Goal: Information Seeking & Learning: Find specific fact

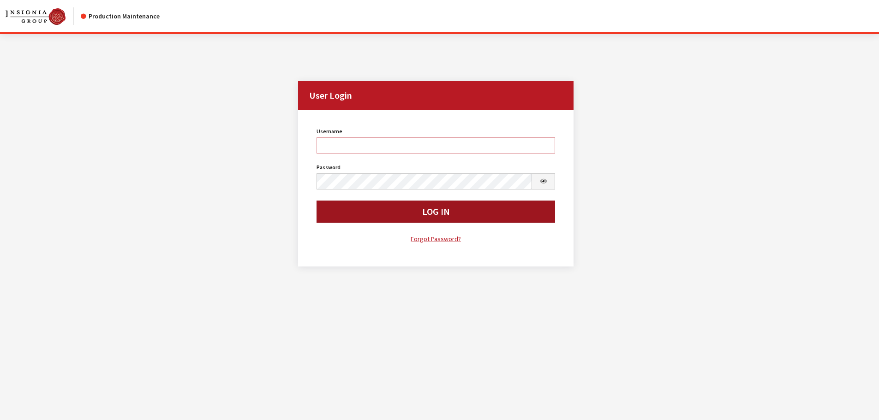
type input "cdorton"
click at [395, 212] on button "Log In" at bounding box center [436, 212] width 239 height 22
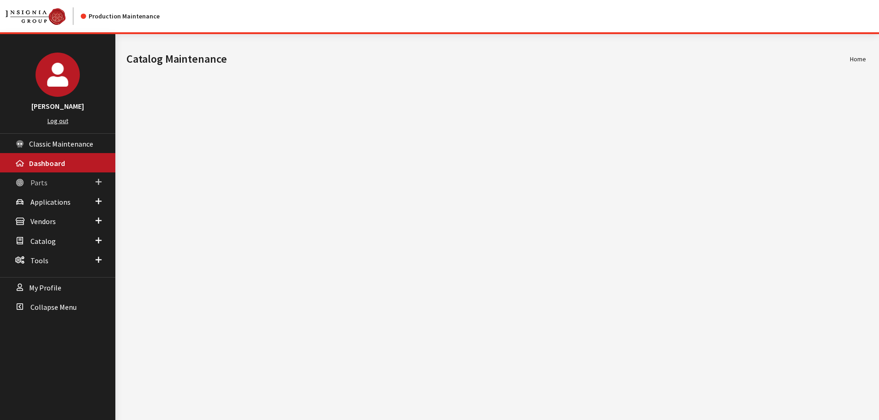
click at [47, 183] on link "Parts" at bounding box center [57, 182] width 115 height 19
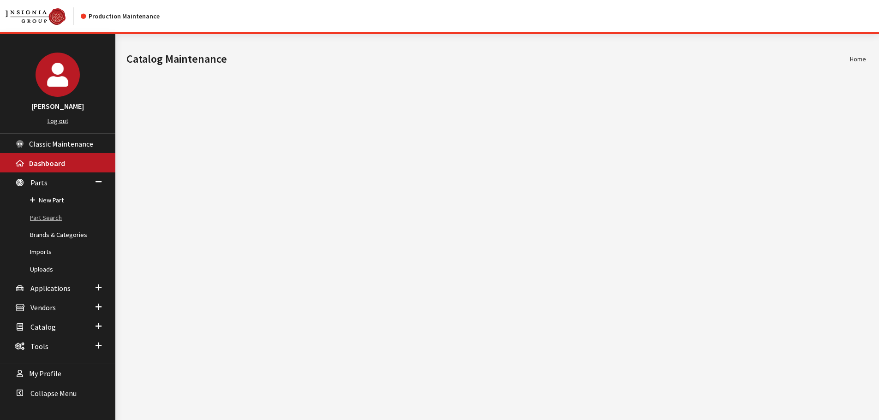
click at [48, 219] on link "Part Search" at bounding box center [57, 218] width 115 height 17
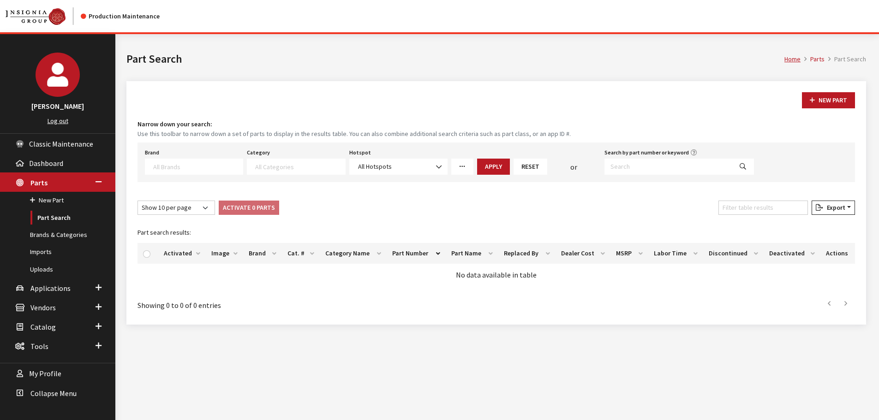
select select
click at [182, 165] on textarea "Search" at bounding box center [198, 166] width 90 height 8
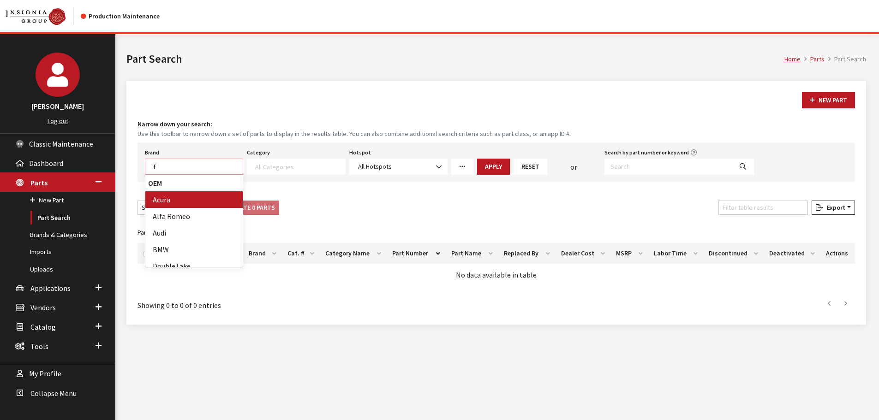
scroll to position [0, 0]
type textarea "for"
select select "2"
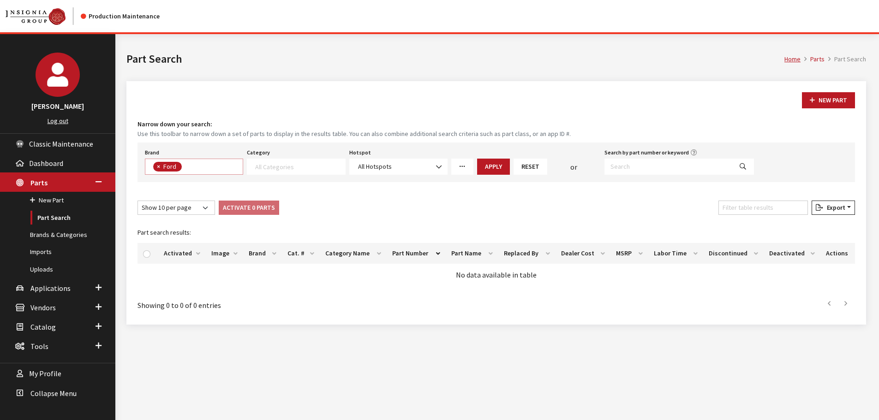
scroll to position [53, 0]
click at [289, 161] on span at bounding box center [296, 167] width 98 height 16
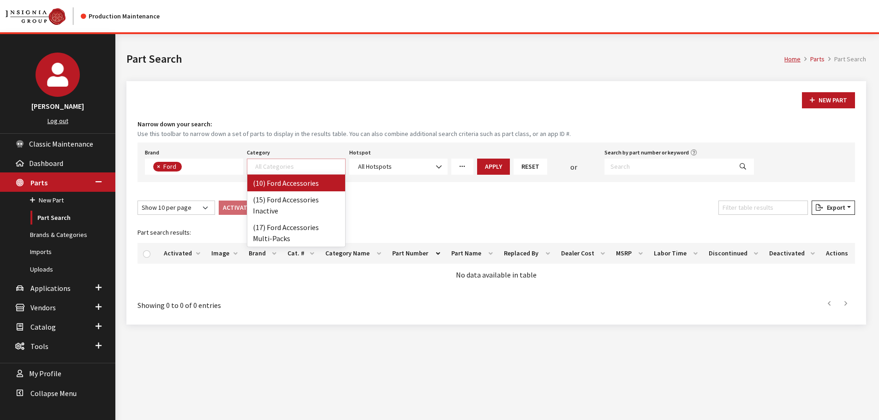
select select "84"
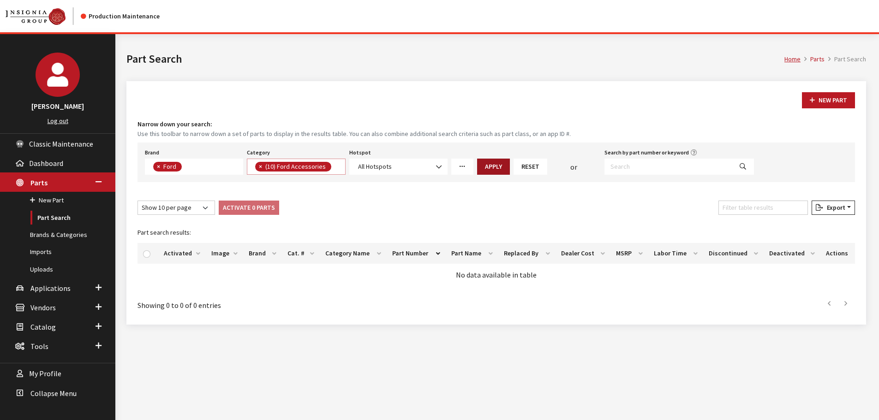
click at [491, 166] on button "Apply" at bounding box center [493, 167] width 33 height 16
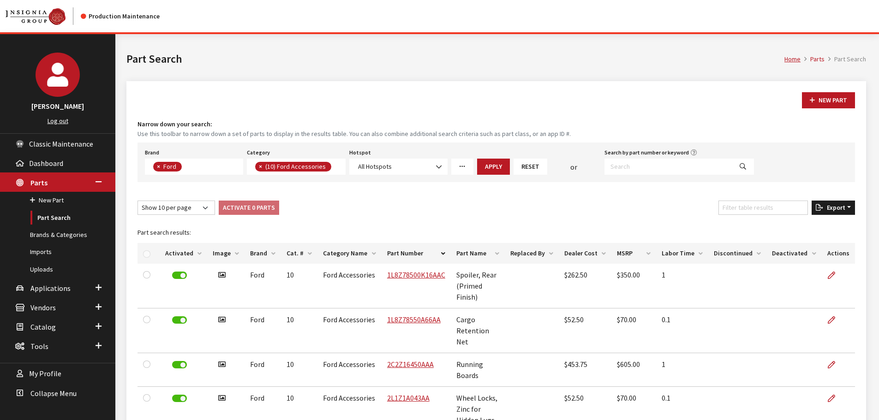
click at [837, 211] on span "Export" at bounding box center [834, 208] width 22 height 8
click at [809, 223] on span "Excel" at bounding box center [806, 226] width 18 height 8
click at [617, 163] on input "Search by part number or keyword" at bounding box center [669, 167] width 128 height 16
paste input "M2DZ16450AD"
type input "M2DZ16450AD"
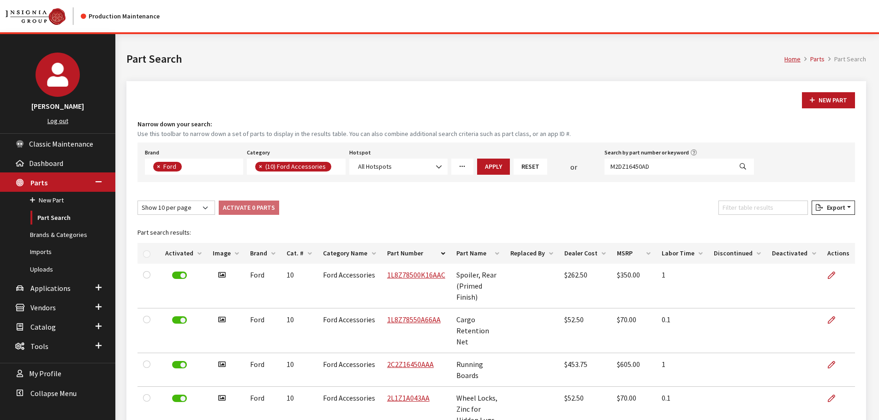
select select
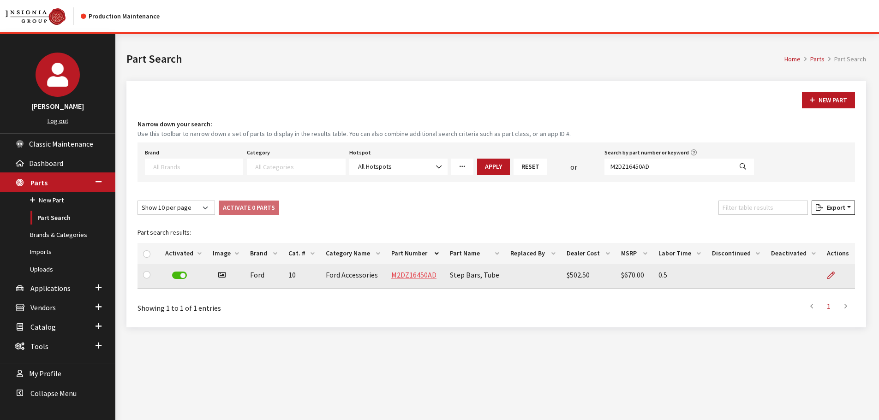
click at [404, 275] on link "M2DZ16450AD" at bounding box center [413, 274] width 45 height 9
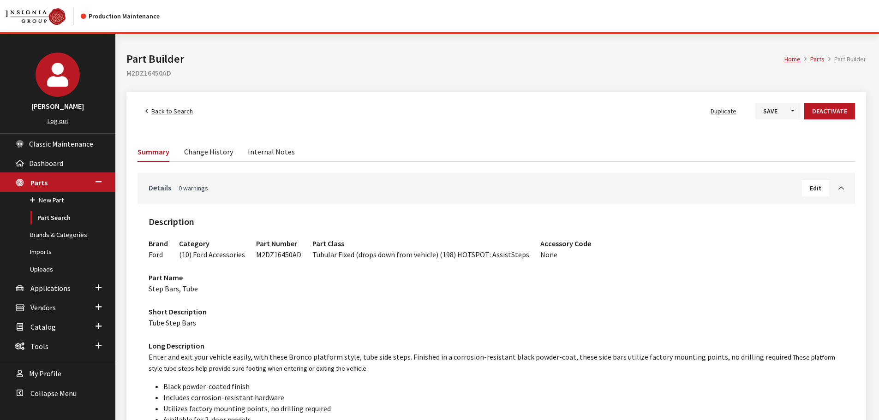
click at [200, 186] on span "0 warnings" at bounding box center [194, 188] width 30 height 8
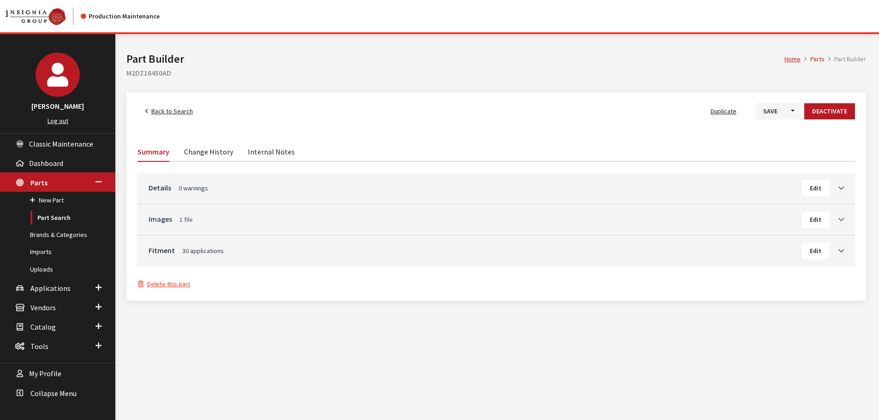
click at [174, 219] on link "Images 1 file" at bounding box center [475, 219] width 653 height 11
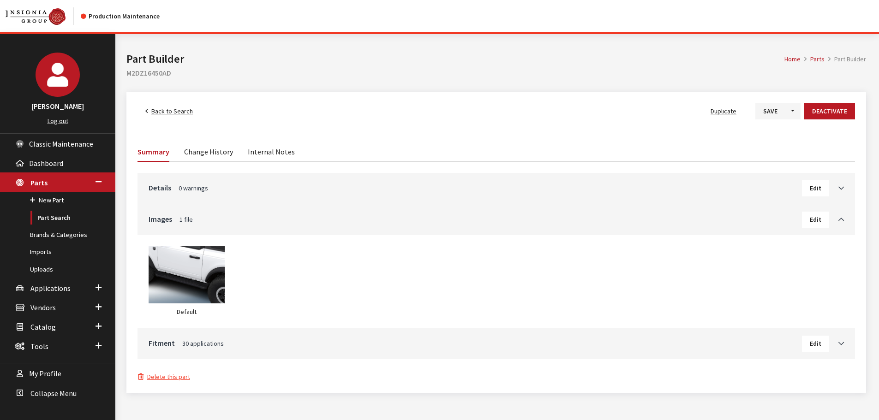
click at [159, 106] on link "Back to Search" at bounding box center [169, 111] width 63 height 16
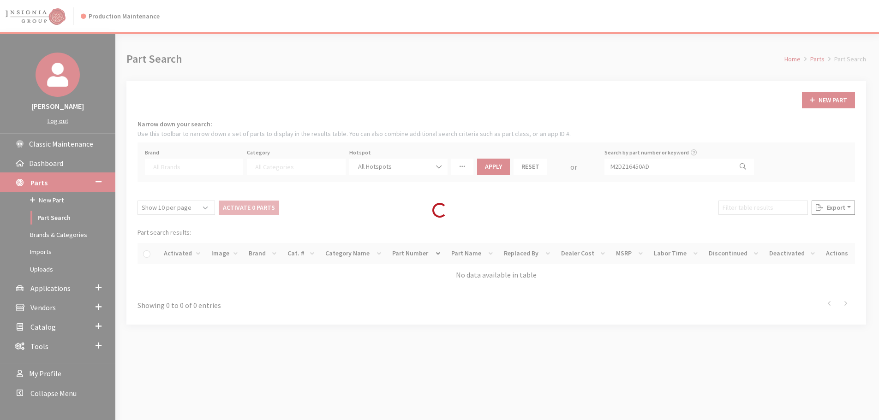
select select
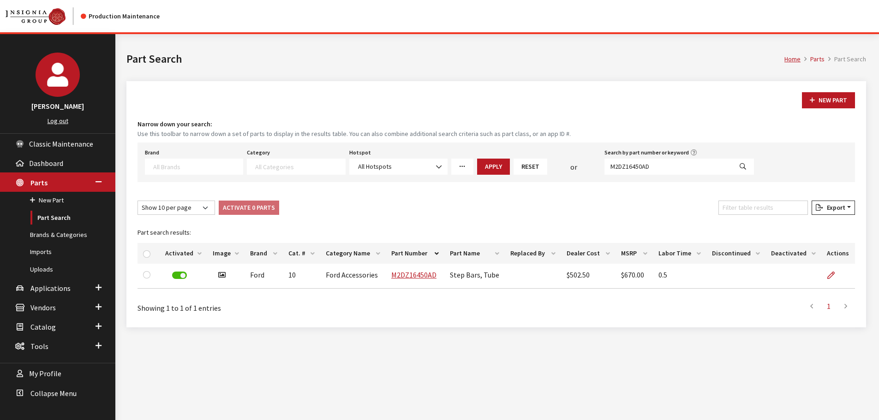
click at [533, 164] on button "Reset" at bounding box center [531, 167] width 34 height 16
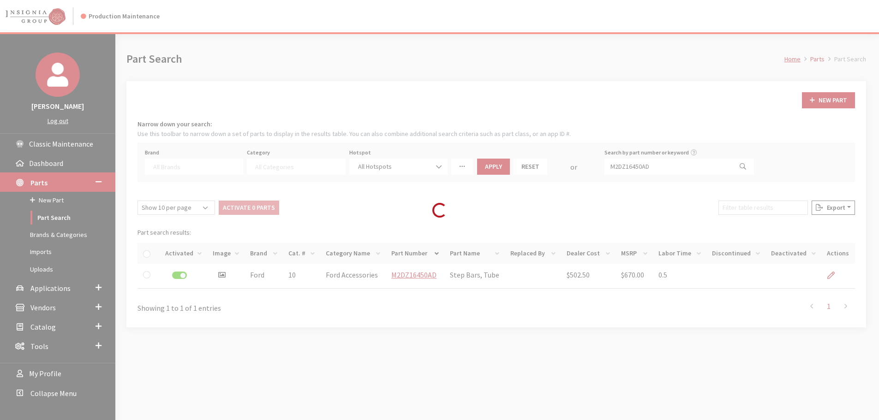
select select
